Goal: Task Accomplishment & Management: Use online tool/utility

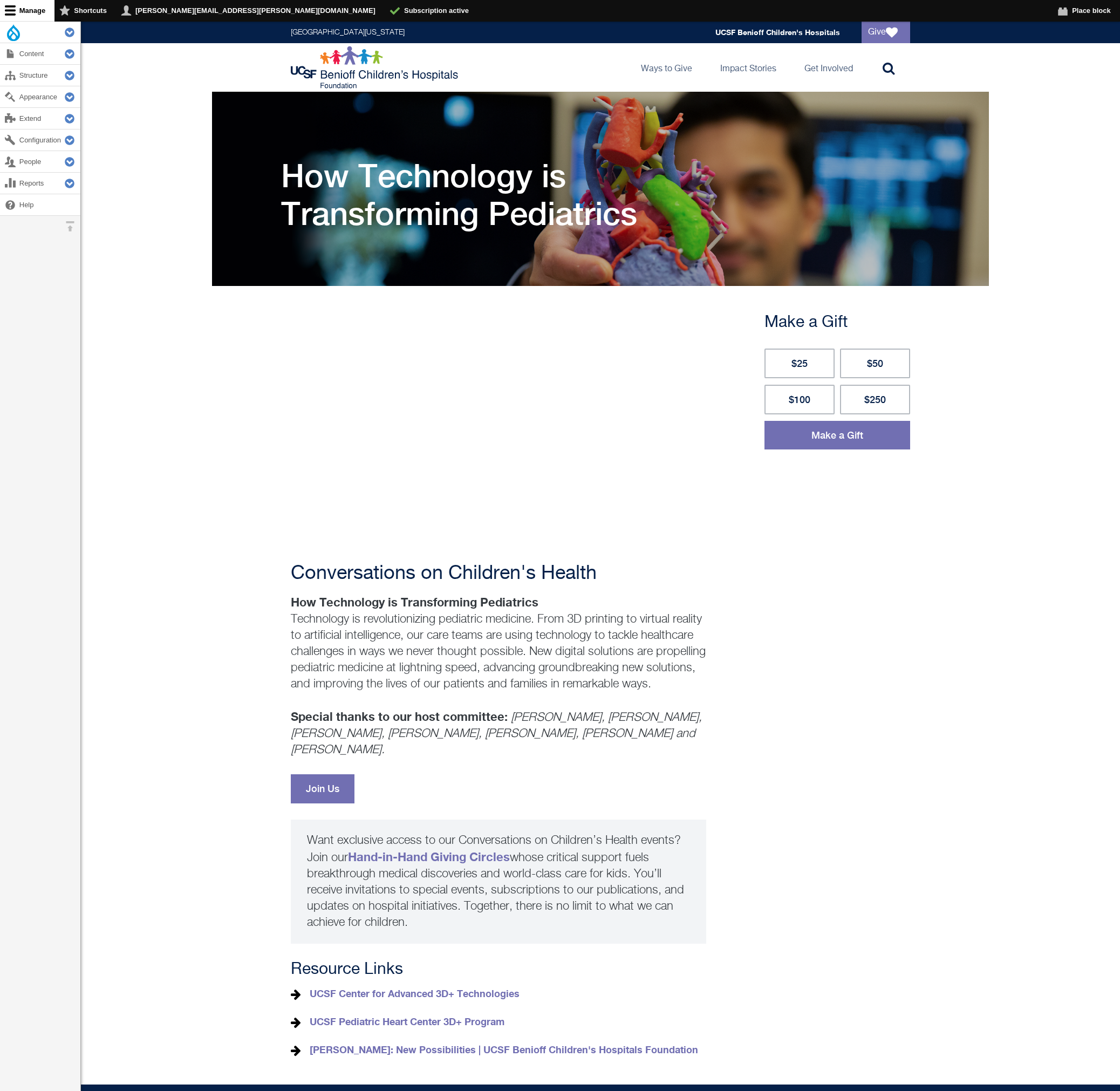
click at [1055, 651] on main "Primary tabs View Edit Delete Revisions How Technology is Transforming Pediatri…" at bounding box center [600, 588] width 1039 height 993
click at [1049, 409] on main "Primary tabs View Edit Delete Revisions How Technology is Transforming Pediatri…" at bounding box center [600, 588] width 1039 height 993
click at [338, 68] on img at bounding box center [376, 67] width 170 height 43
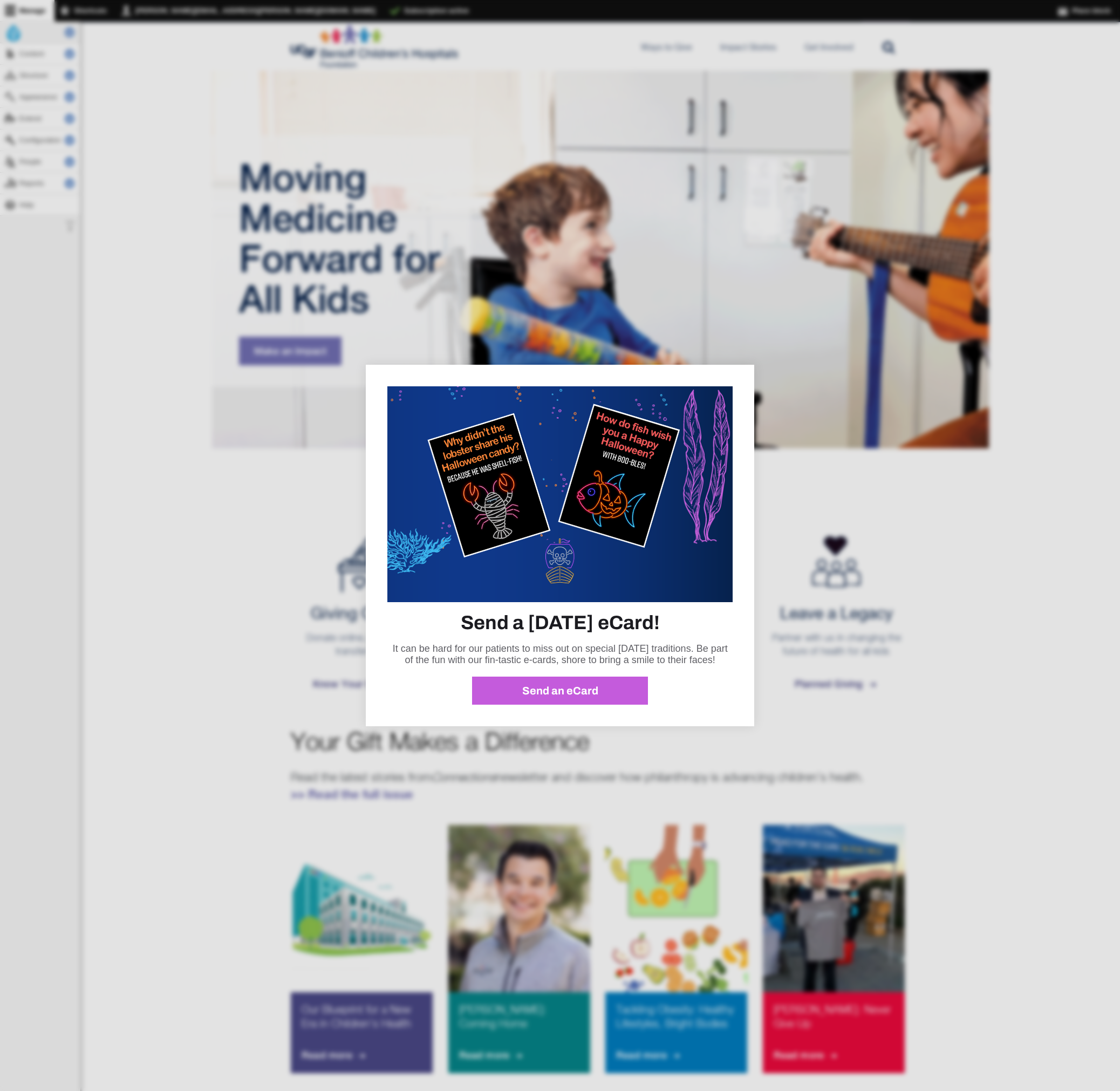
click at [107, 180] on div at bounding box center [560, 546] width 1120 height 1091
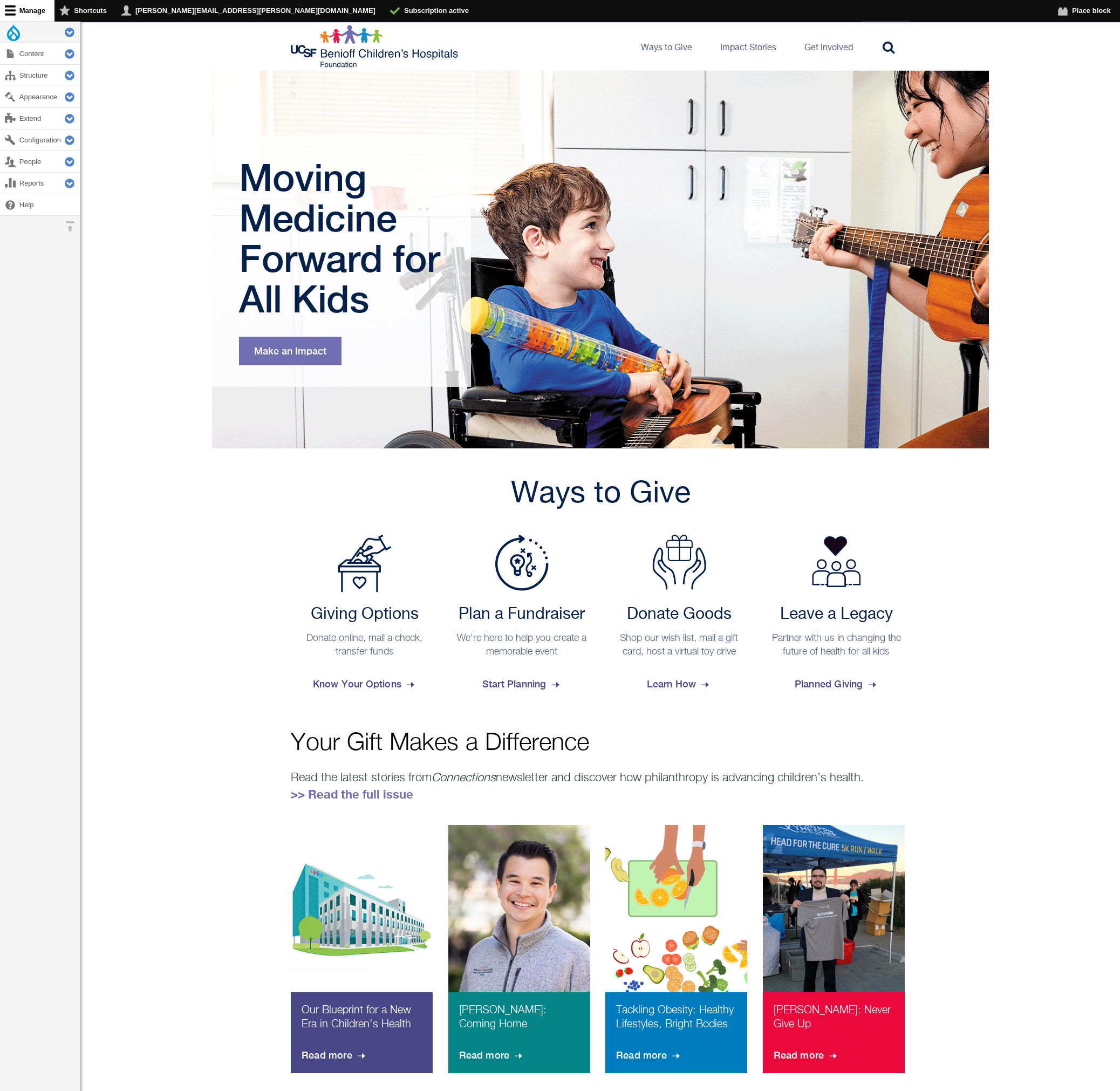
click at [66, 32] on button "Extend Tools" at bounding box center [66, 32] width 28 height 21
click at [32, 82] on link "Flush all caches" at bounding box center [40, 77] width 81 height 28
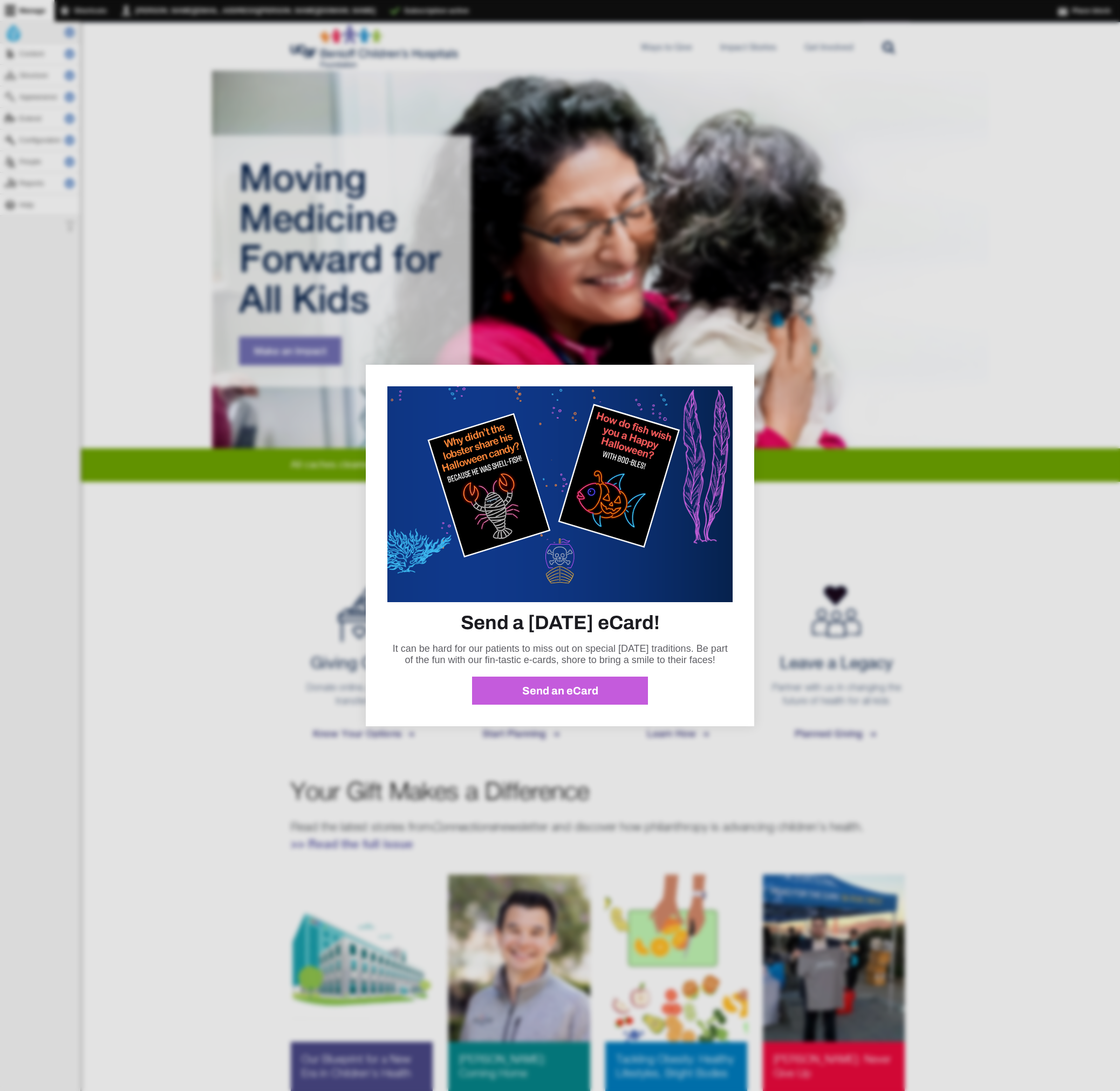
click at [79, 82] on div at bounding box center [560, 546] width 1120 height 1091
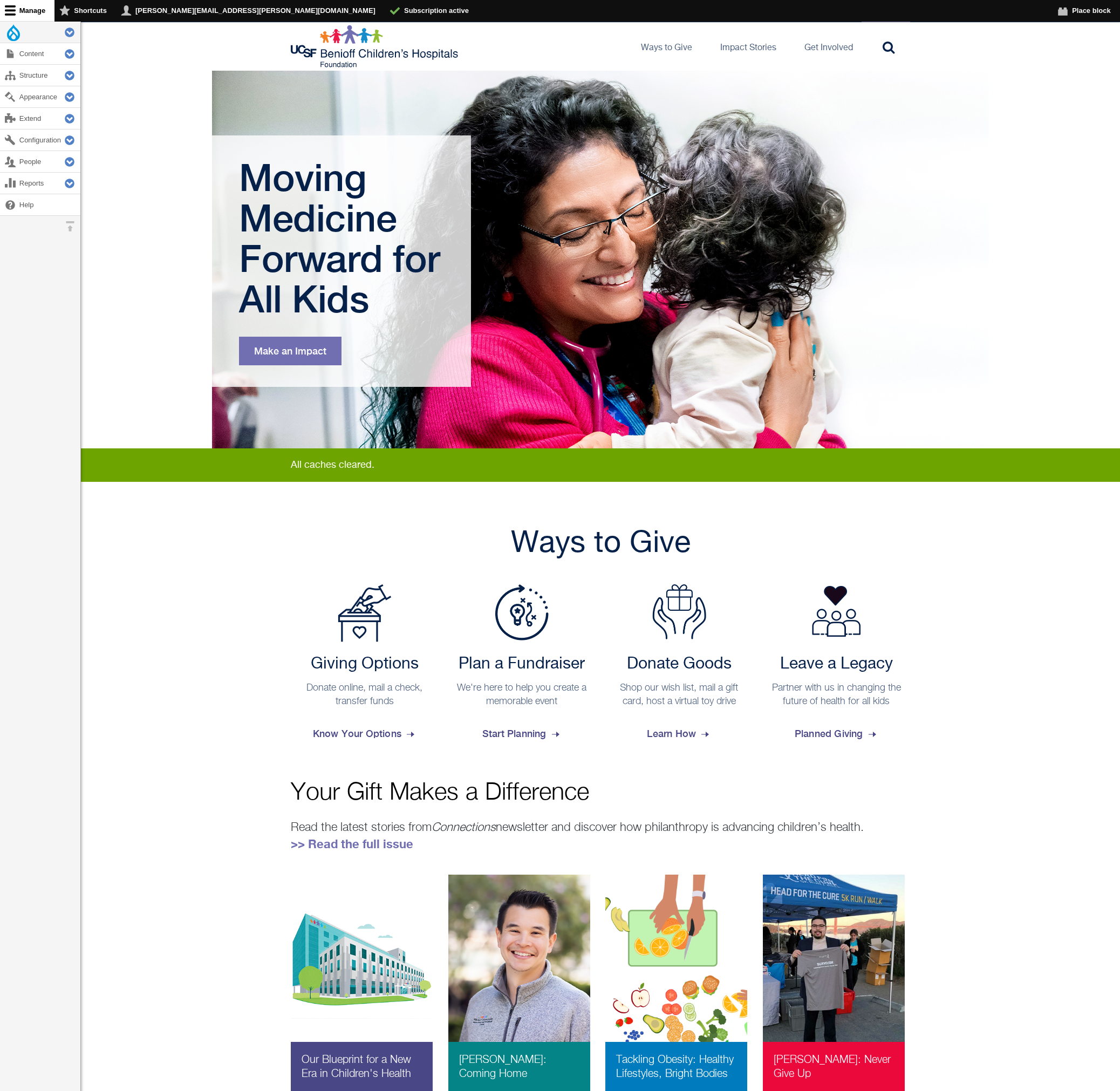
click at [114, 79] on div at bounding box center [560, 546] width 1120 height 1091
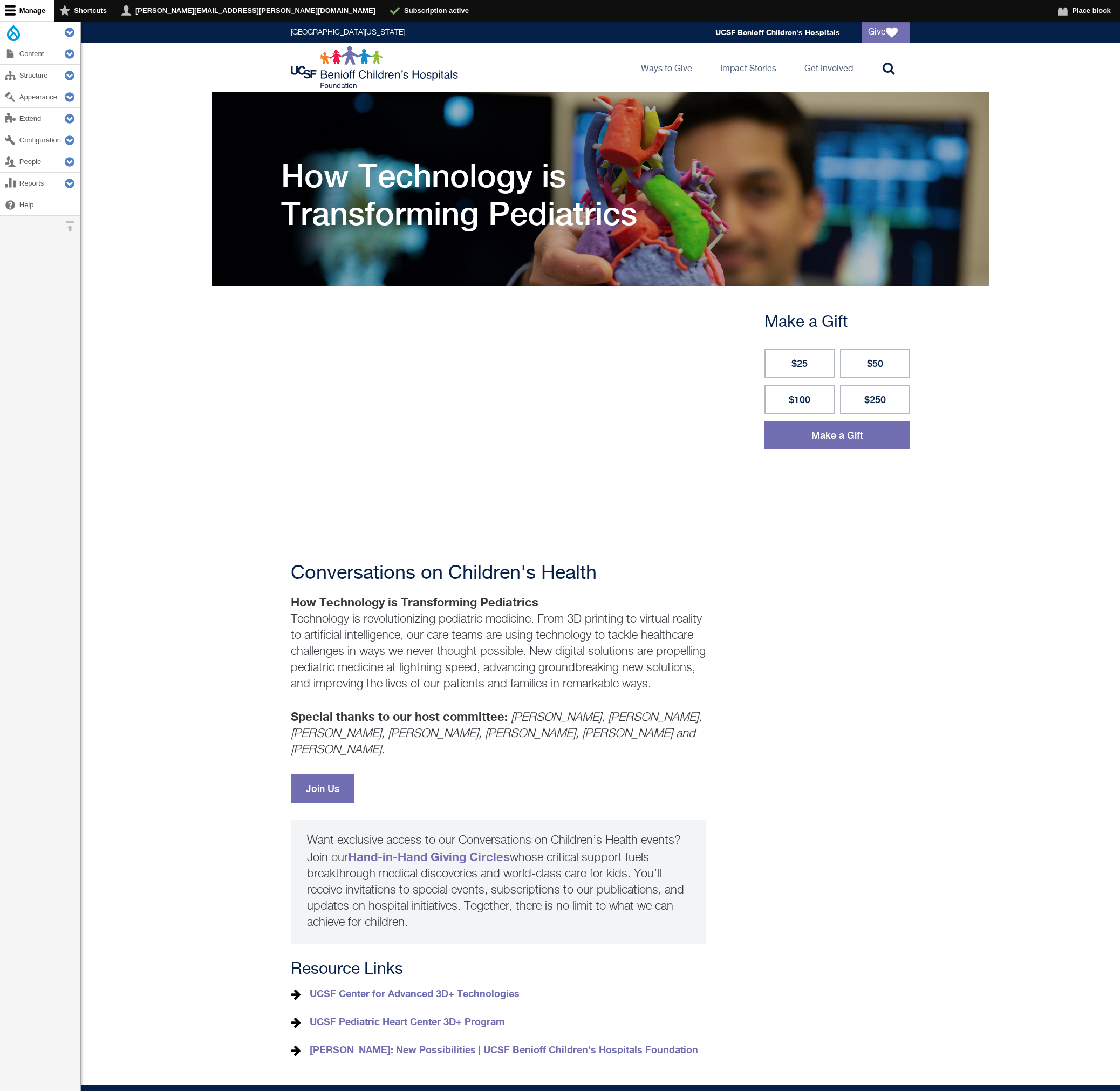
click at [1058, 525] on main "Primary tabs View Edit Delete Revisions How Technology is Transforming Pediatri…" at bounding box center [600, 588] width 1039 height 993
click at [140, 139] on main "Primary tabs View Edit Delete Revisions How Technology is Transforming Pediatri…" at bounding box center [600, 588] width 1039 height 993
drag, startPoint x: 903, startPoint y: 622, endPoint x: 896, endPoint y: 619, distance: 7.6
click at [903, 622] on div "Conversations on Children's Health How Technology is Transforming Pediatrics Te…" at bounding box center [600, 672] width 619 height 772
